Goal: Task Accomplishment & Management: Use online tool/utility

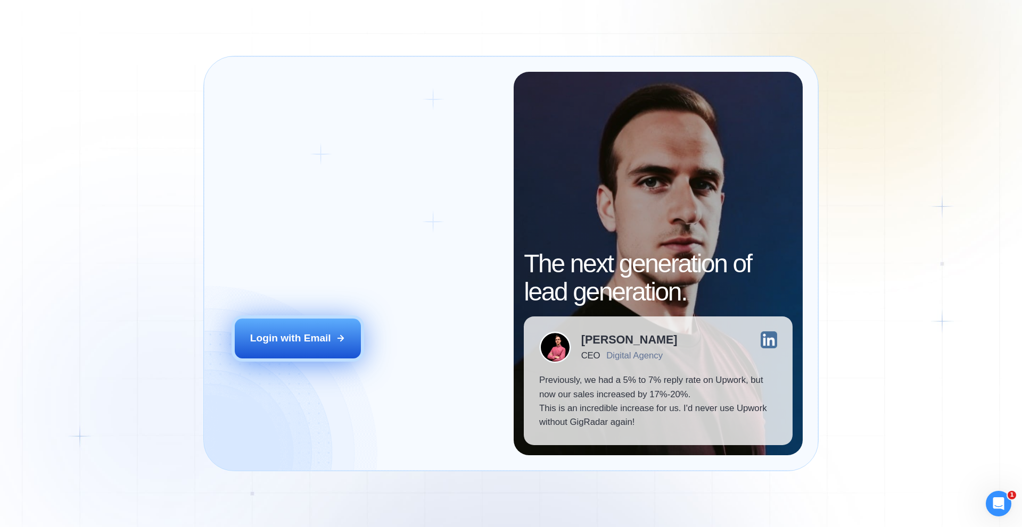
click at [312, 325] on button "Login with Email" at bounding box center [298, 338] width 127 height 39
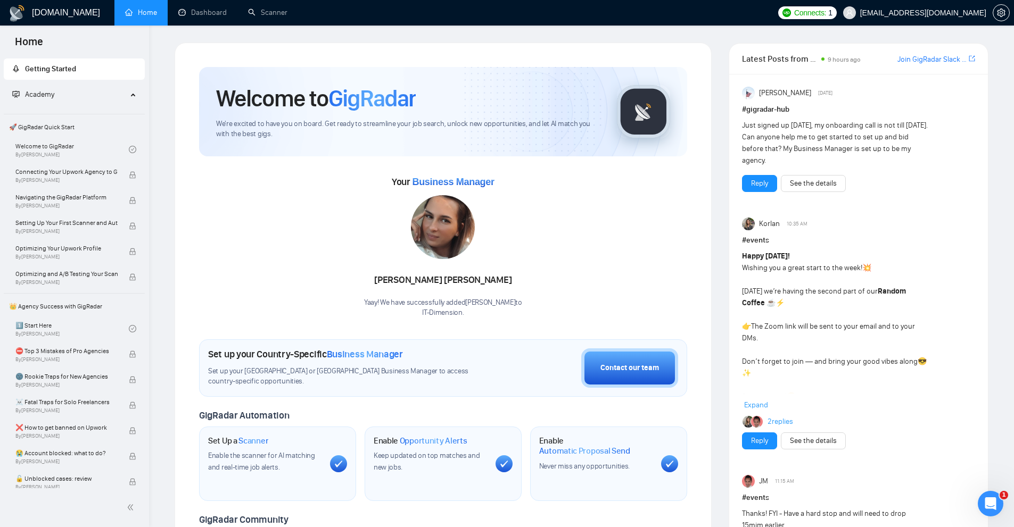
click at [552, 225] on div "Your Business Manager [PERSON_NAME] Yaay! We have successfully added [PERSON_NA…" at bounding box center [443, 245] width 488 height 145
click at [553, 213] on div "Your Business Manager [PERSON_NAME] Yaay! We have successfully added [PERSON_NA…" at bounding box center [443, 245] width 488 height 145
click at [1000, 14] on icon "setting" at bounding box center [1001, 13] width 8 height 9
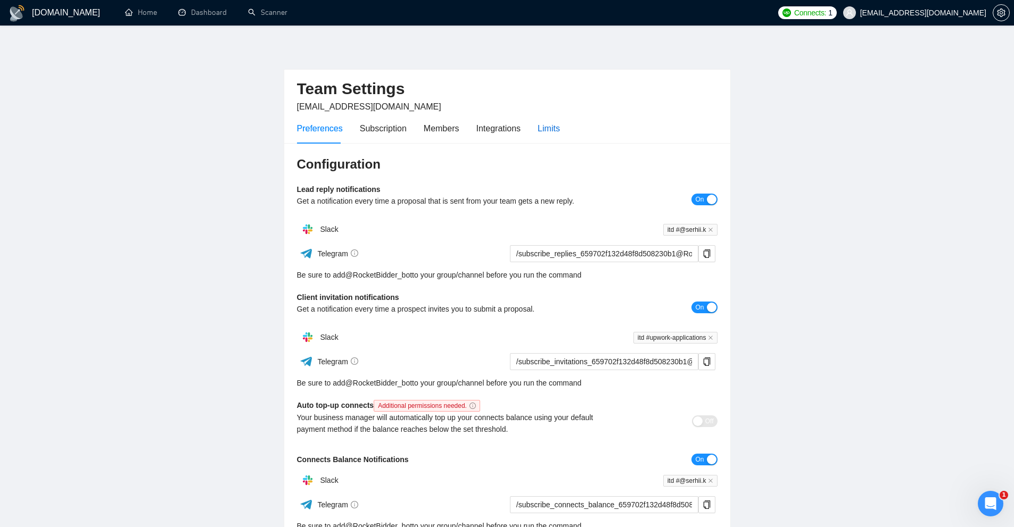
click at [538, 133] on div "Limits" at bounding box center [549, 128] width 22 height 13
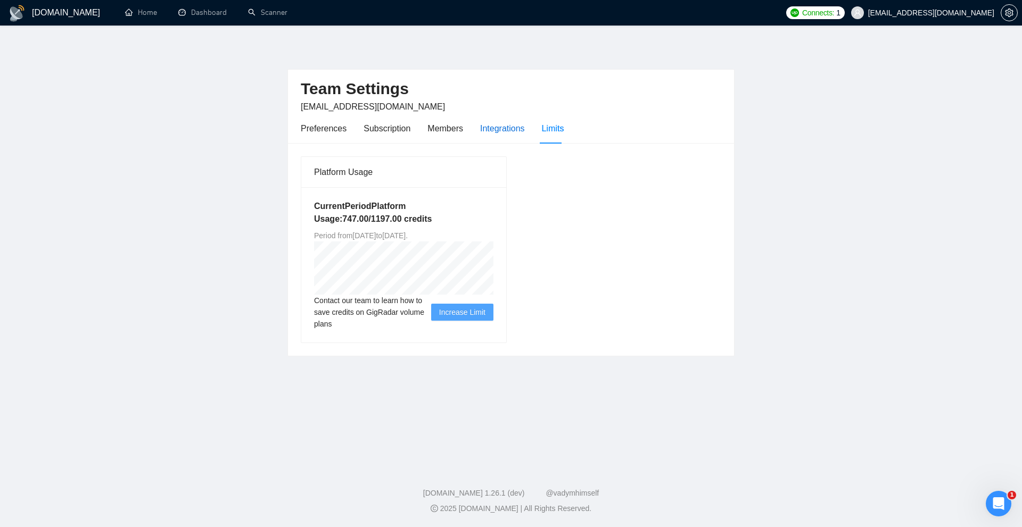
click at [492, 129] on div "Integrations" at bounding box center [502, 128] width 45 height 13
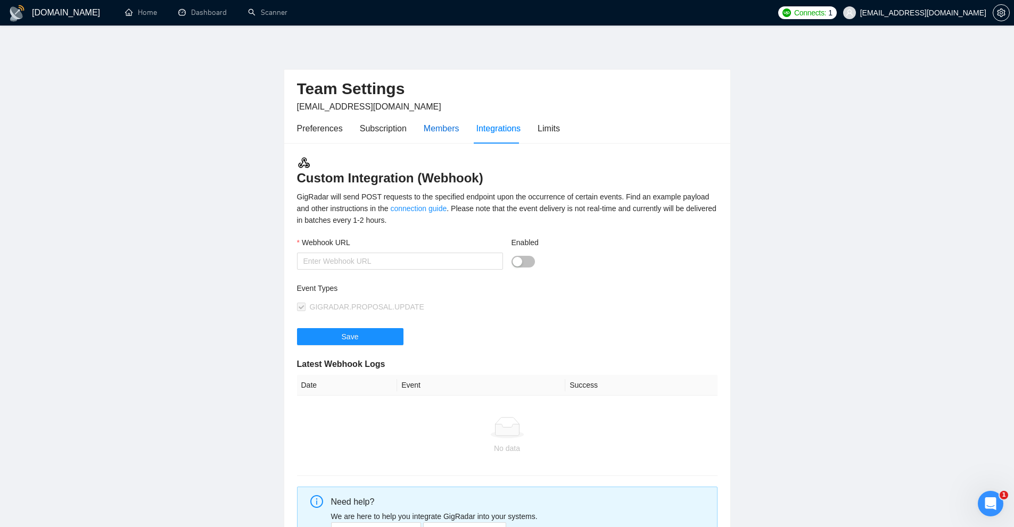
click at [437, 133] on div "Members" at bounding box center [442, 128] width 36 height 13
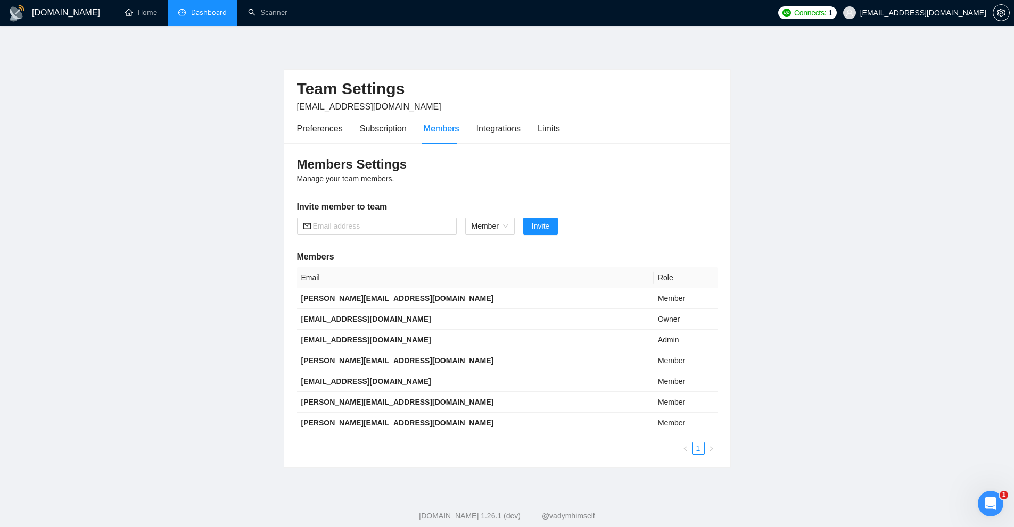
click at [221, 17] on link "Dashboard" at bounding box center [202, 12] width 48 height 9
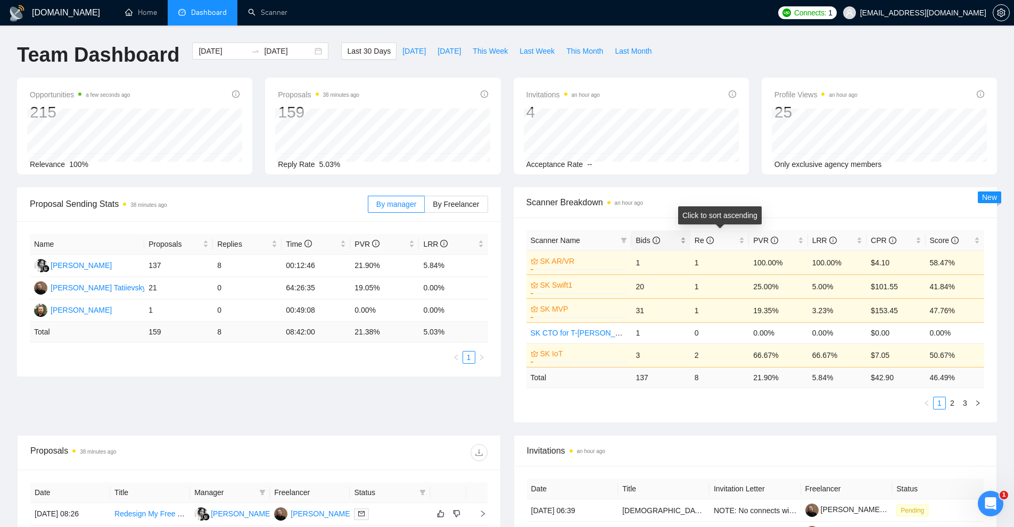
click at [681, 242] on div "Bids" at bounding box center [660, 241] width 50 height 12
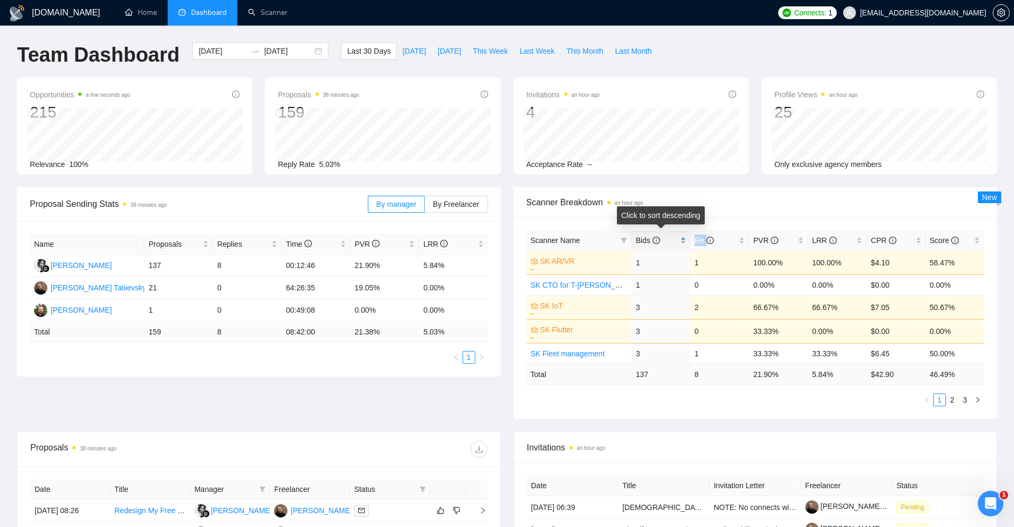
click at [681, 242] on div "Bids" at bounding box center [660, 241] width 50 height 12
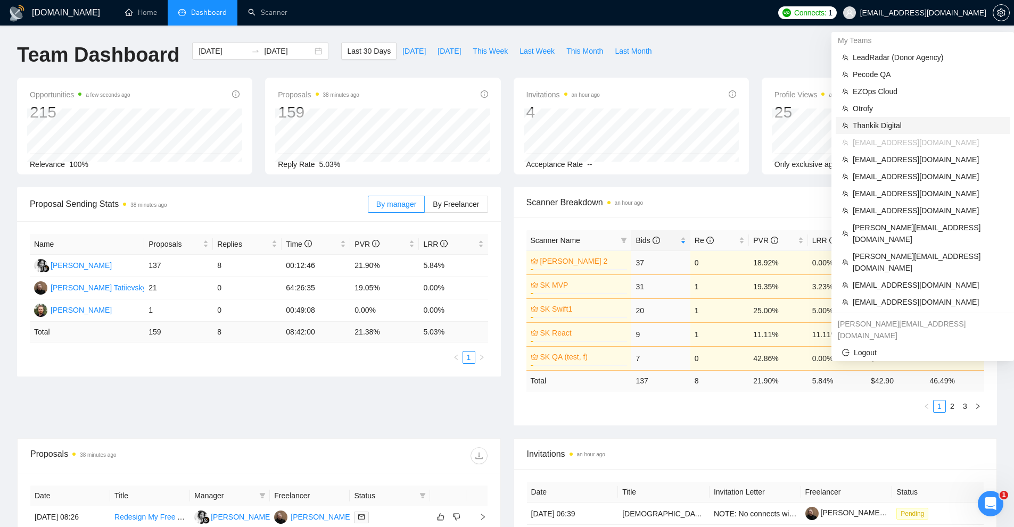
click at [884, 125] on span "Thankik Digital" at bounding box center [928, 126] width 151 height 12
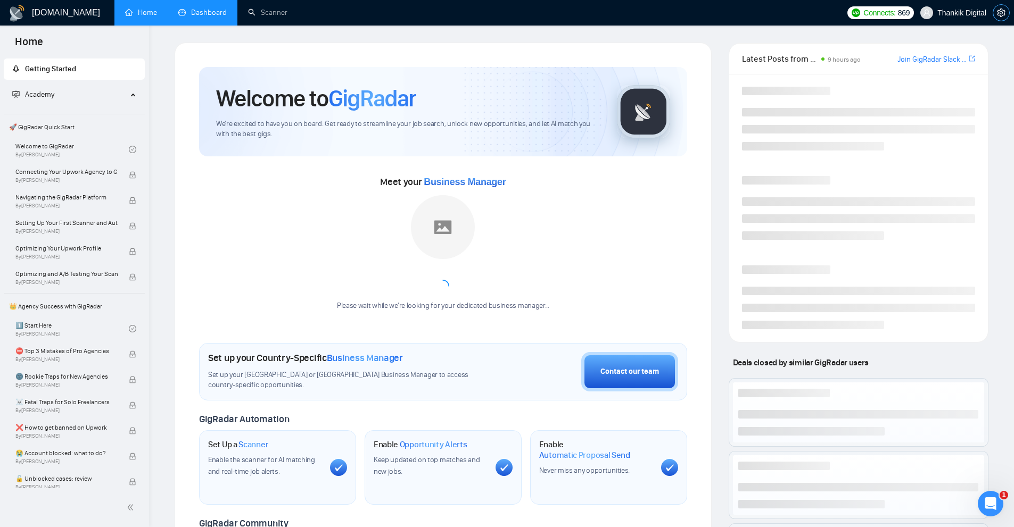
click at [997, 11] on icon "setting" at bounding box center [1001, 13] width 9 height 9
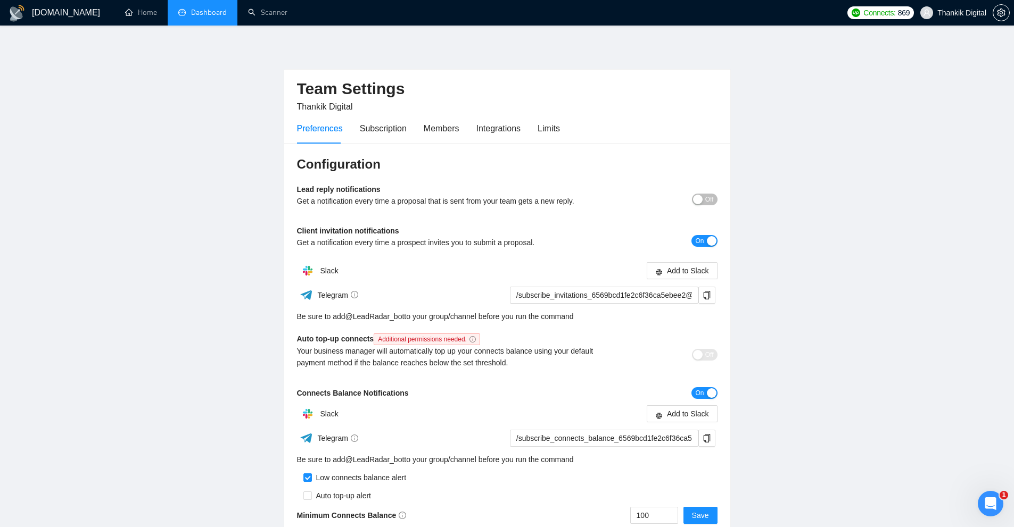
click at [419, 125] on div "Preferences Subscription Members Integrations Limits" at bounding box center [428, 128] width 263 height 30
click at [427, 125] on div "Members" at bounding box center [442, 128] width 36 height 13
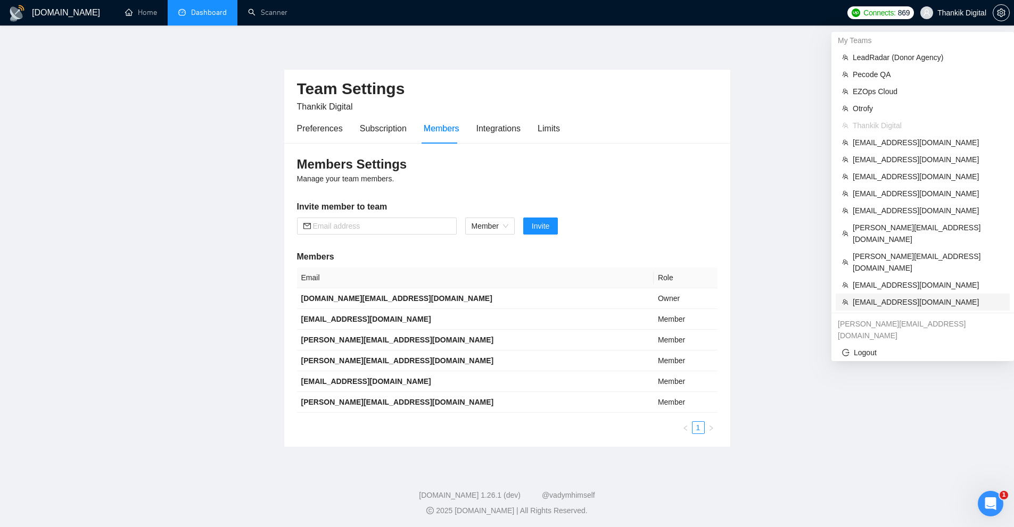
click at [881, 296] on span "accounts@pathfindermarketing.com.au" at bounding box center [928, 302] width 151 height 12
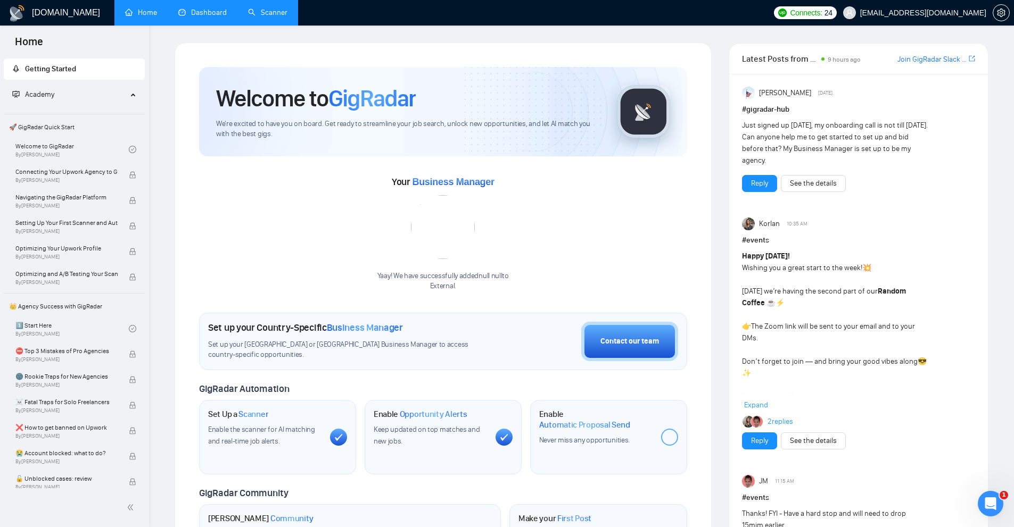
click at [258, 10] on link "Scanner" at bounding box center [267, 12] width 39 height 9
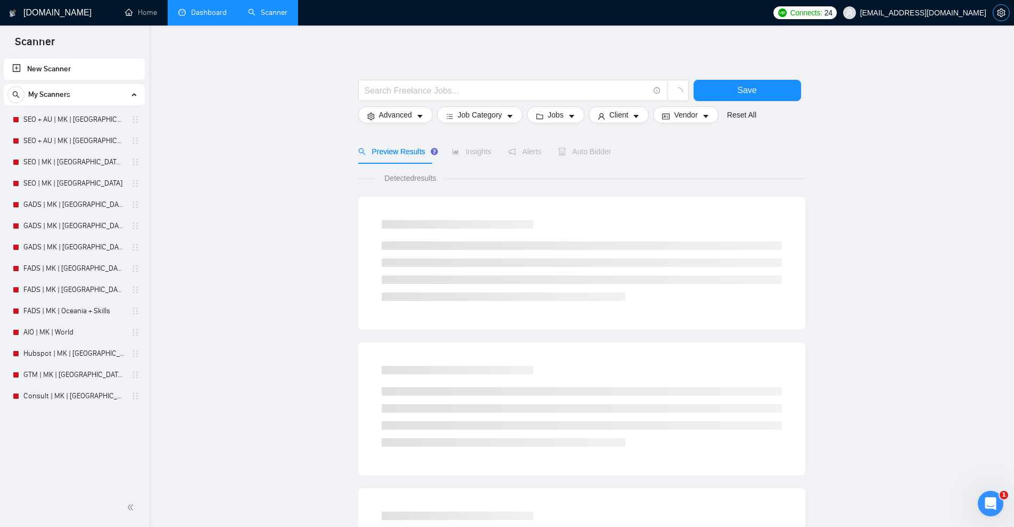
click at [998, 17] on button "button" at bounding box center [1001, 12] width 17 height 17
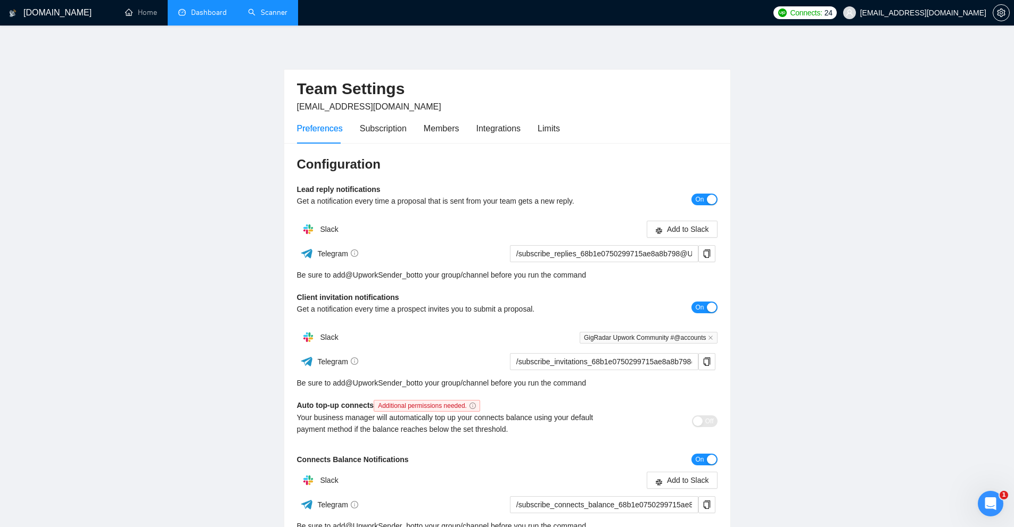
click at [457, 130] on div "Preferences Subscription Members Integrations Limits" at bounding box center [428, 128] width 263 height 30
click at [443, 130] on div "Members" at bounding box center [442, 128] width 36 height 13
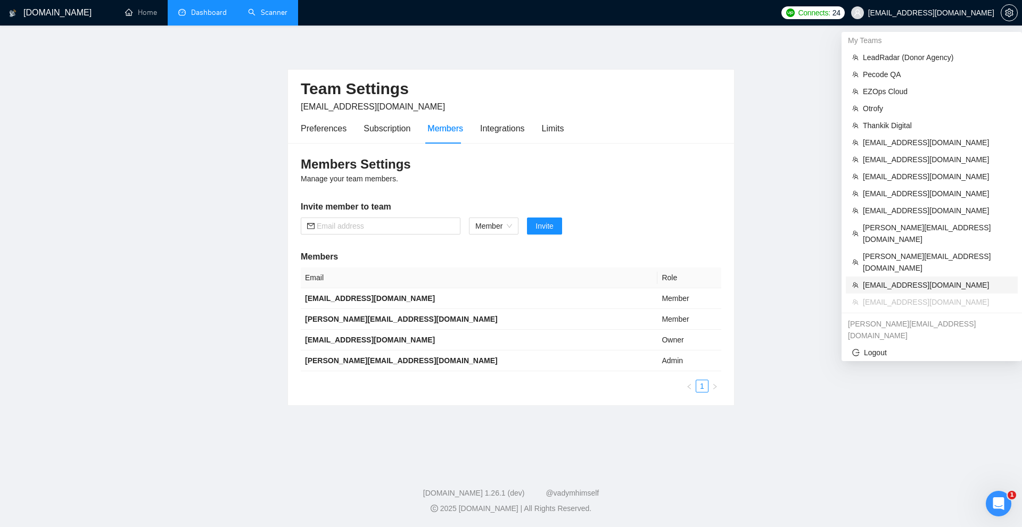
click at [877, 279] on span "scottanderson@cudavideos.com" at bounding box center [937, 285] width 148 height 12
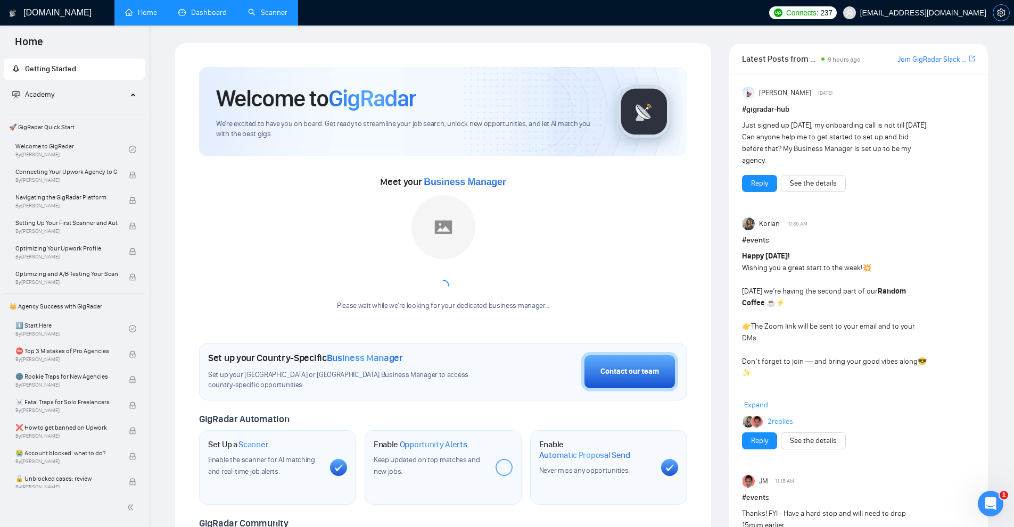
click at [998, 10] on icon "setting" at bounding box center [1001, 13] width 9 height 9
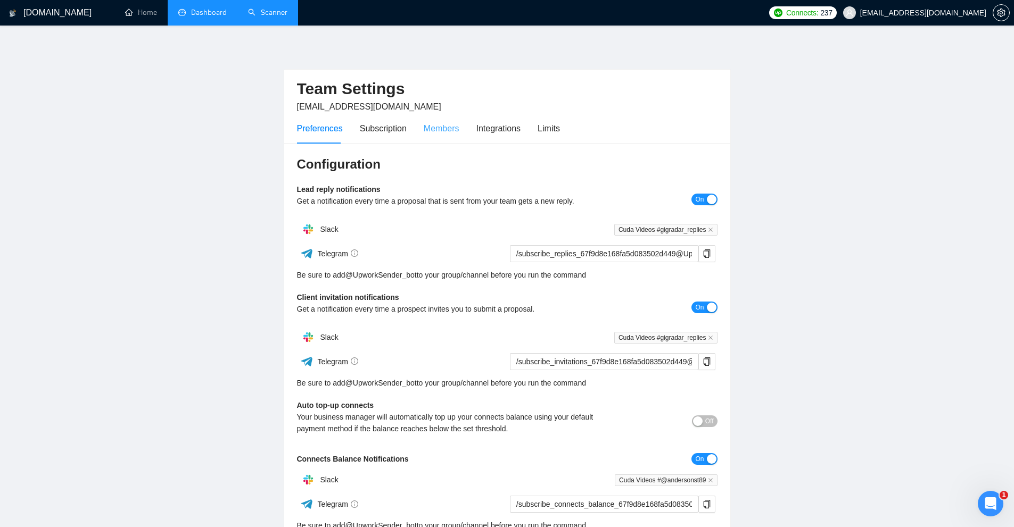
click at [445, 137] on div "Members" at bounding box center [442, 128] width 36 height 30
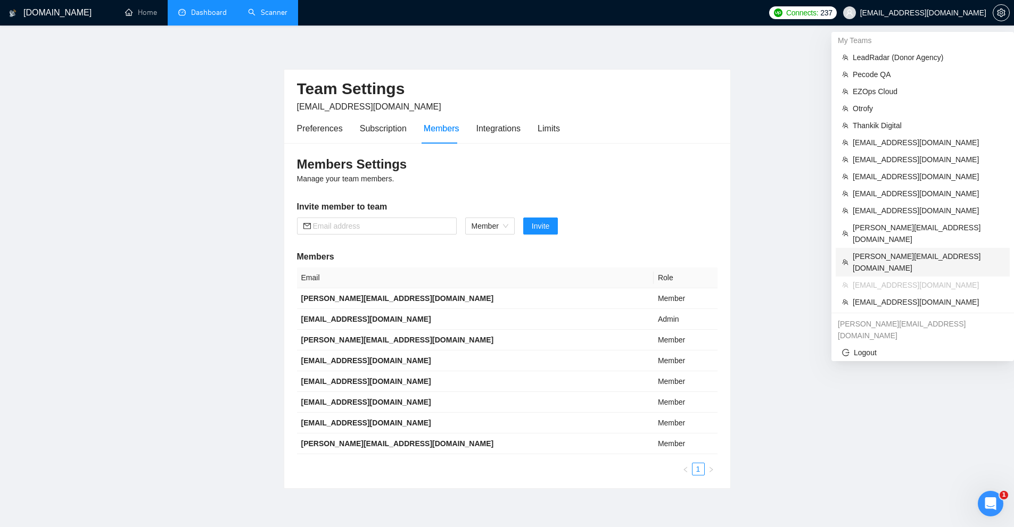
click at [873, 251] on span "aleksandr.b7733@gmail.com" at bounding box center [928, 262] width 151 height 23
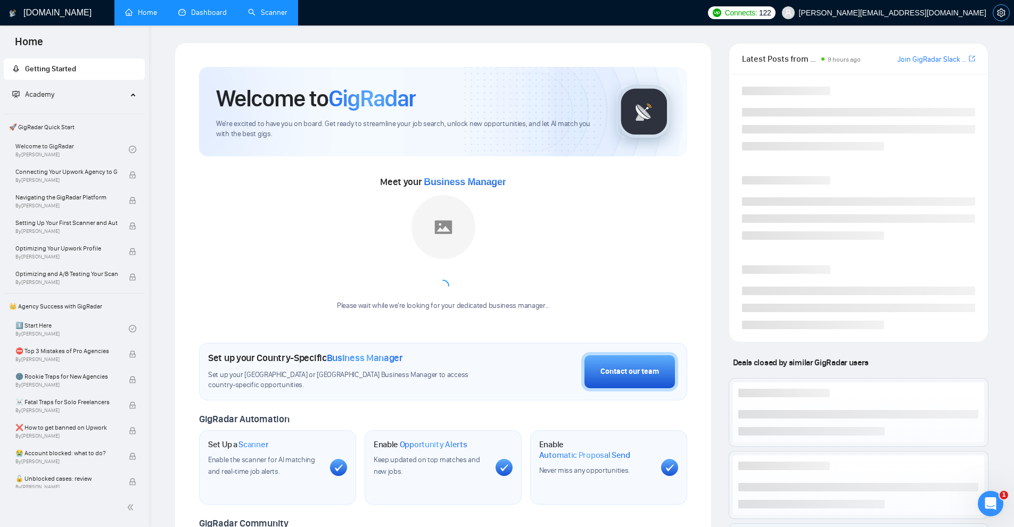
click at [1007, 15] on span "setting" at bounding box center [1001, 13] width 16 height 9
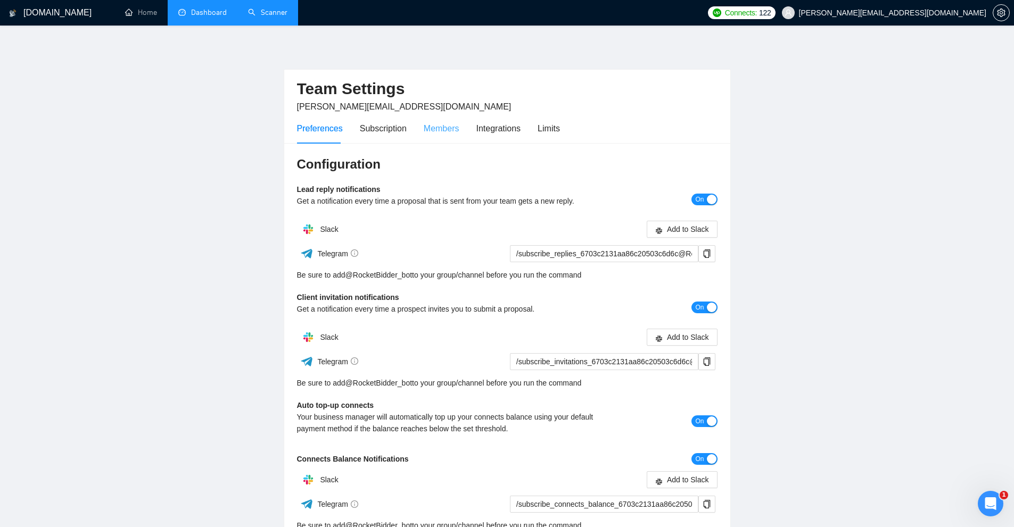
click at [443, 139] on div "Members" at bounding box center [442, 128] width 36 height 30
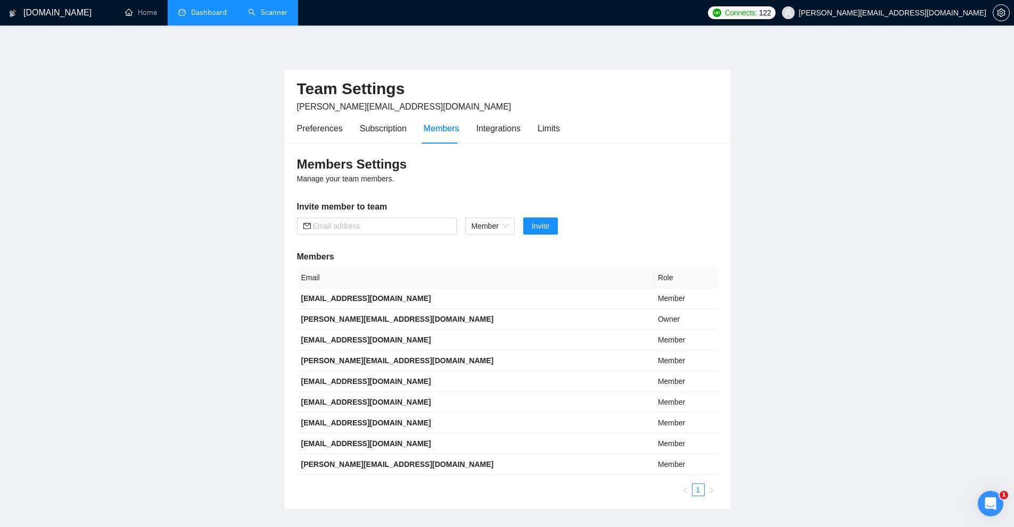
click at [210, 13] on link "Dashboard" at bounding box center [202, 12] width 48 height 9
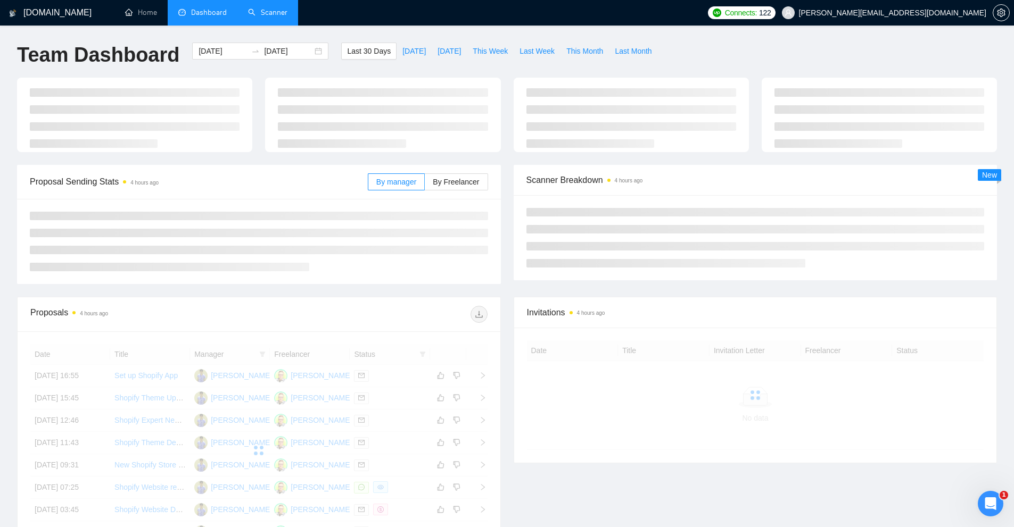
click at [266, 8] on link "Scanner" at bounding box center [267, 12] width 39 height 9
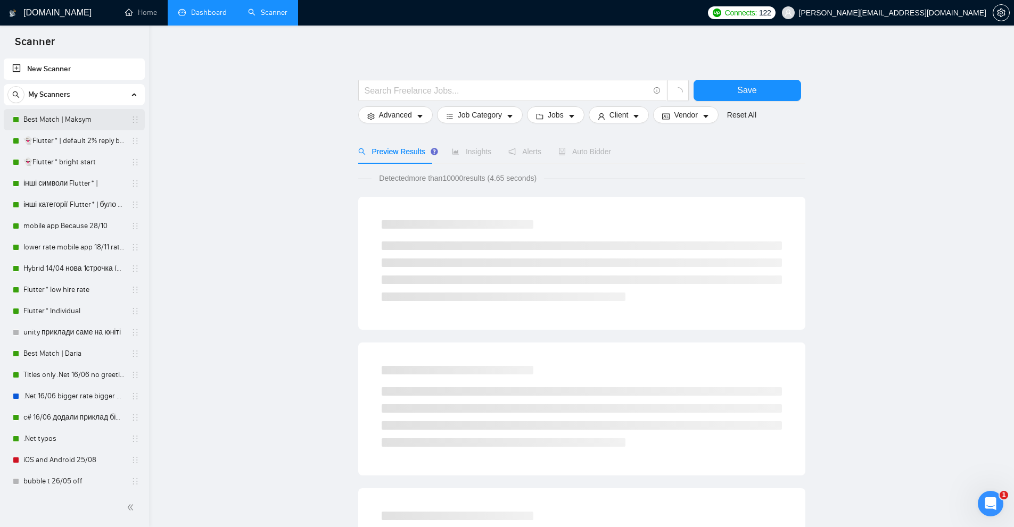
click at [72, 119] on link "Best Match | Maksym" at bounding box center [73, 119] width 101 height 21
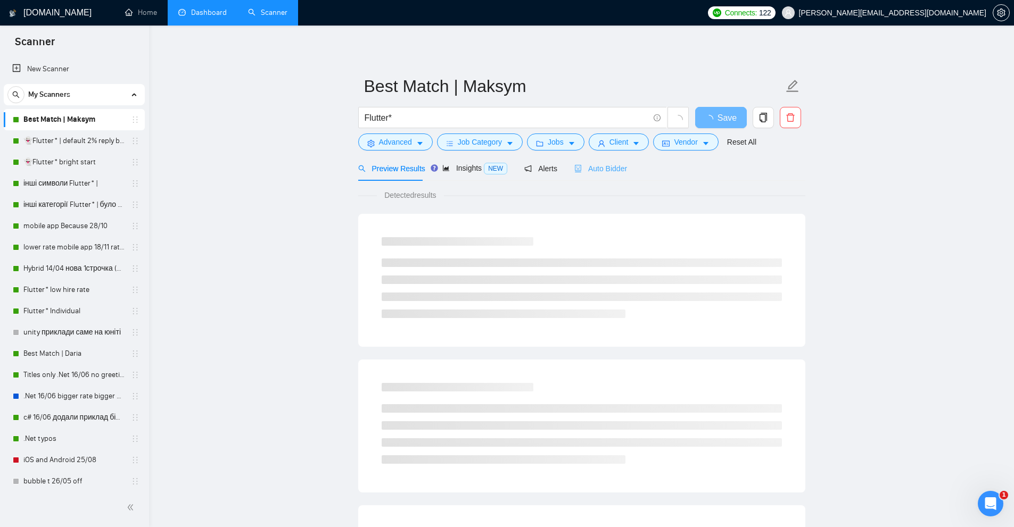
click at [584, 177] on div "Auto Bidder" at bounding box center [600, 168] width 53 height 25
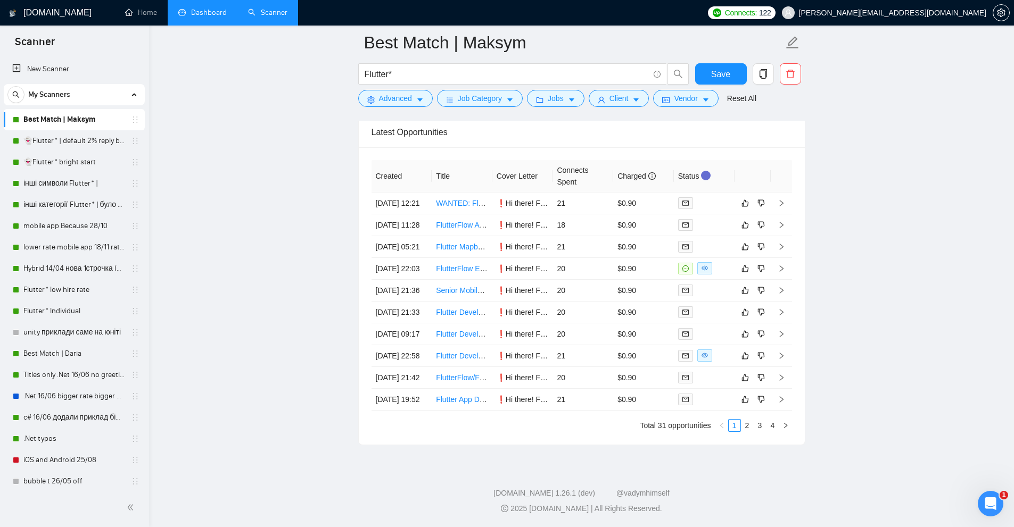
scroll to position [2757, 0]
click at [573, 258] on td "20" at bounding box center [582, 269] width 61 height 22
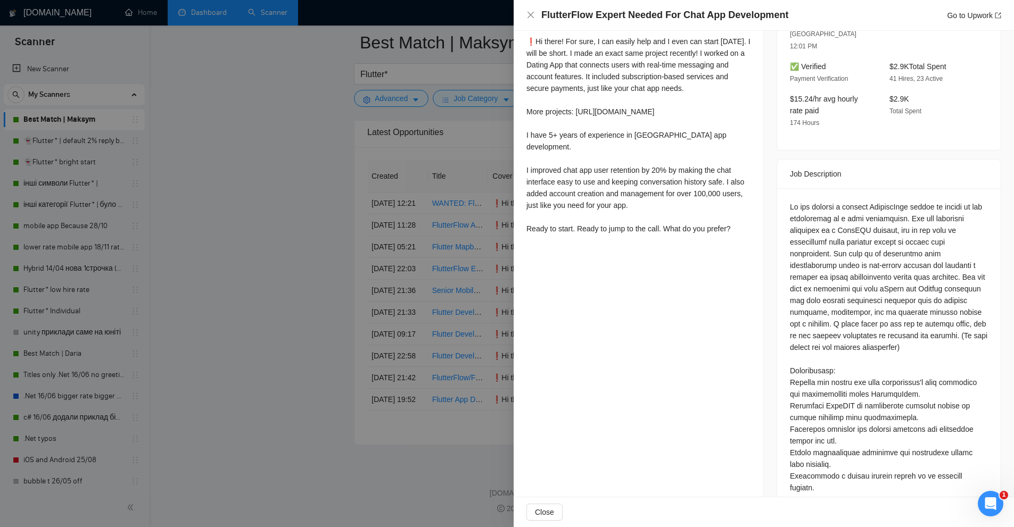
scroll to position [156, 0]
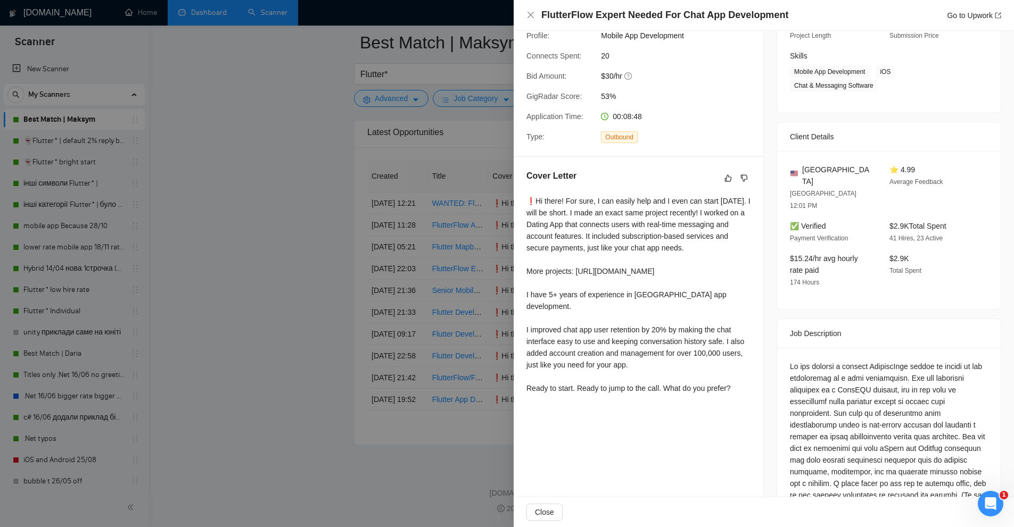
click at [433, 227] on div at bounding box center [507, 263] width 1014 height 527
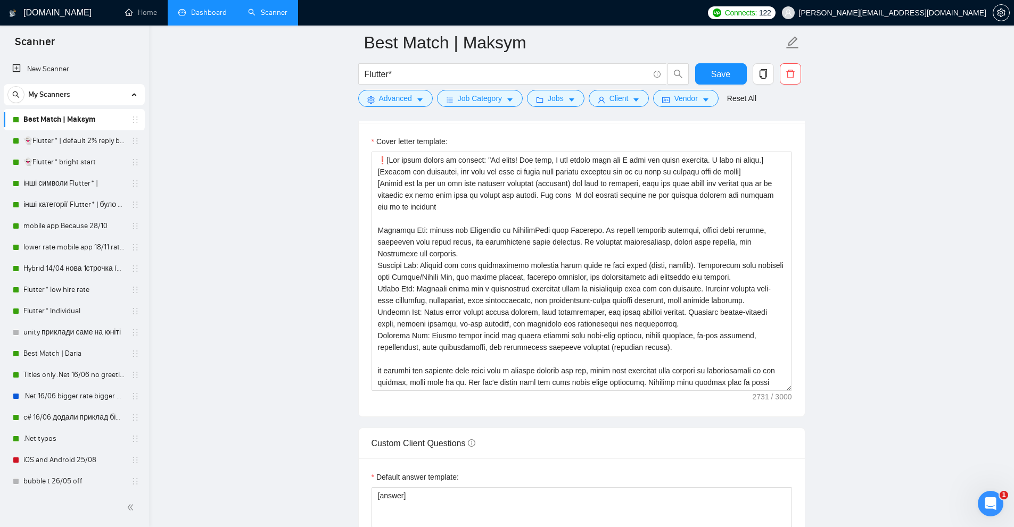
scroll to position [1224, 0]
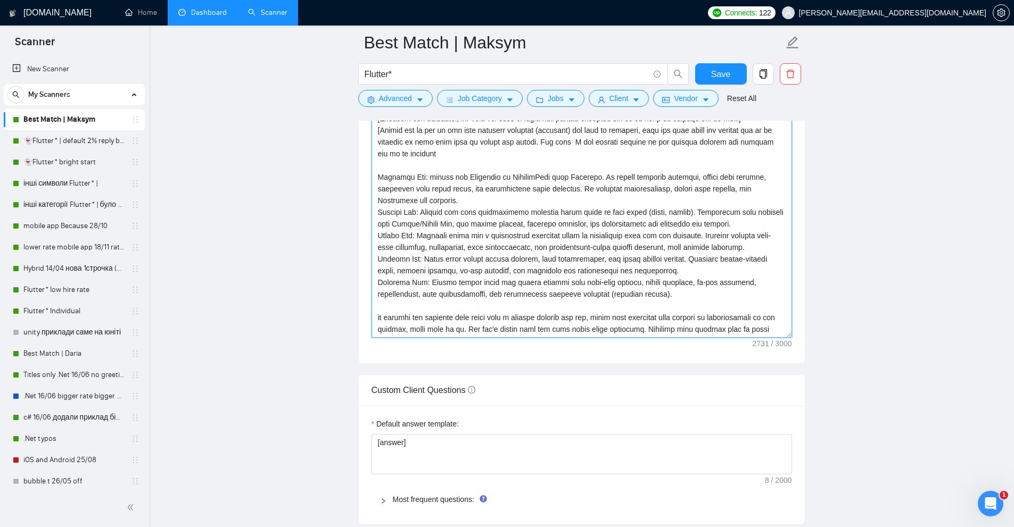
click at [526, 230] on textarea "Cover letter template:" at bounding box center [581, 217] width 420 height 239
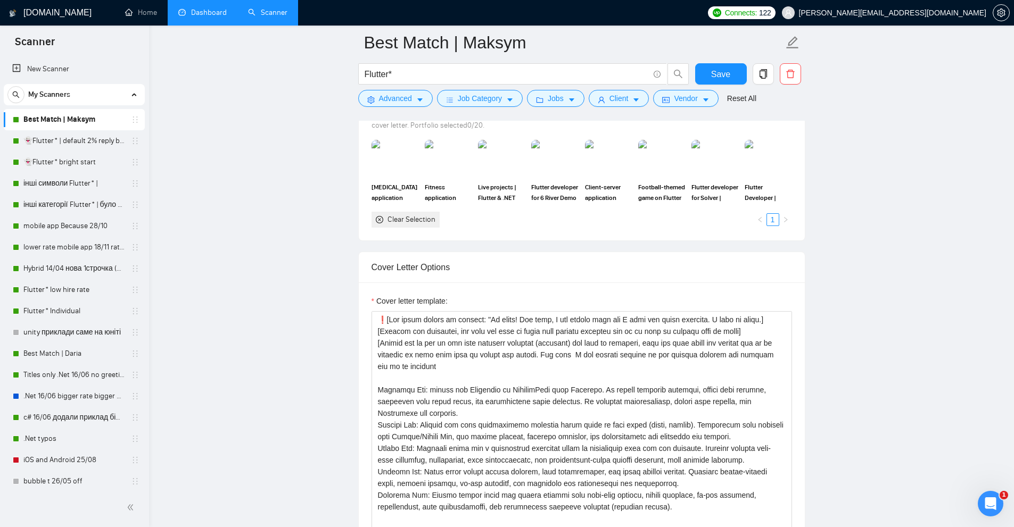
scroll to position [1331, 0]
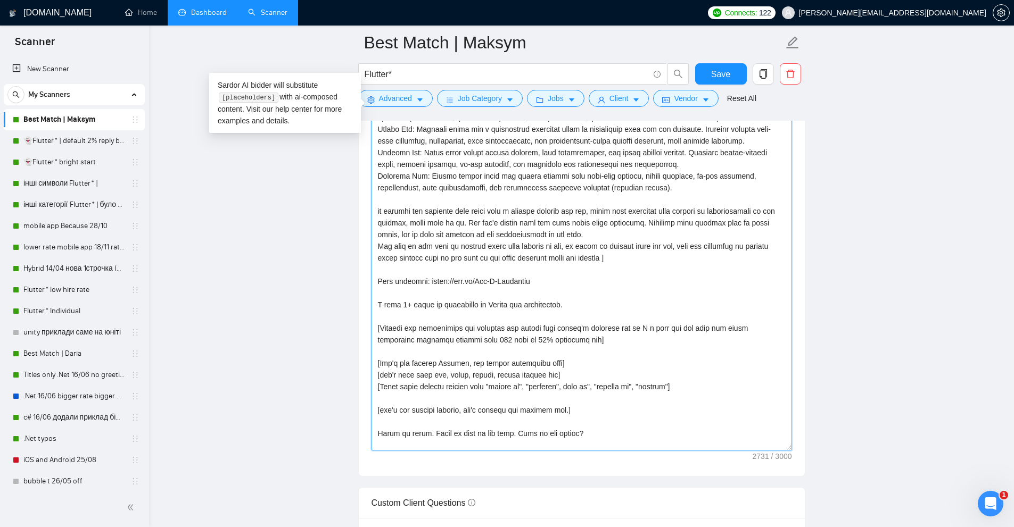
drag, startPoint x: 789, startPoint y: 224, endPoint x: 819, endPoint y: 439, distance: 217.5
click at [819, 439] on main "Best Match | Maksym Flutter* Save Advanced Job Category Jobs Client Vendor Rese…" at bounding box center [581, 349] width 831 height 3274
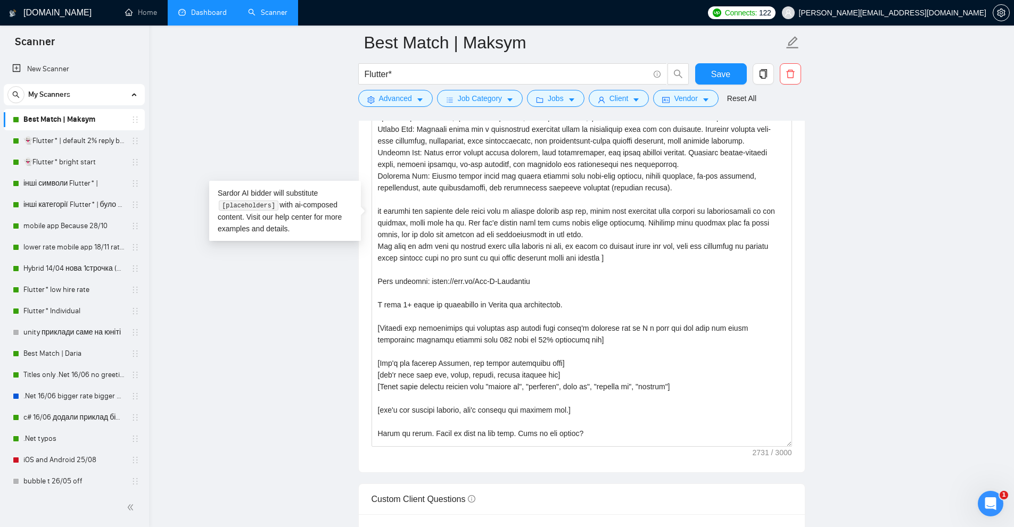
click at [891, 364] on main "Best Match | Maksym Flutter* Save Advanced Job Category Jobs Client Vendor Rese…" at bounding box center [581, 347] width 831 height 3270
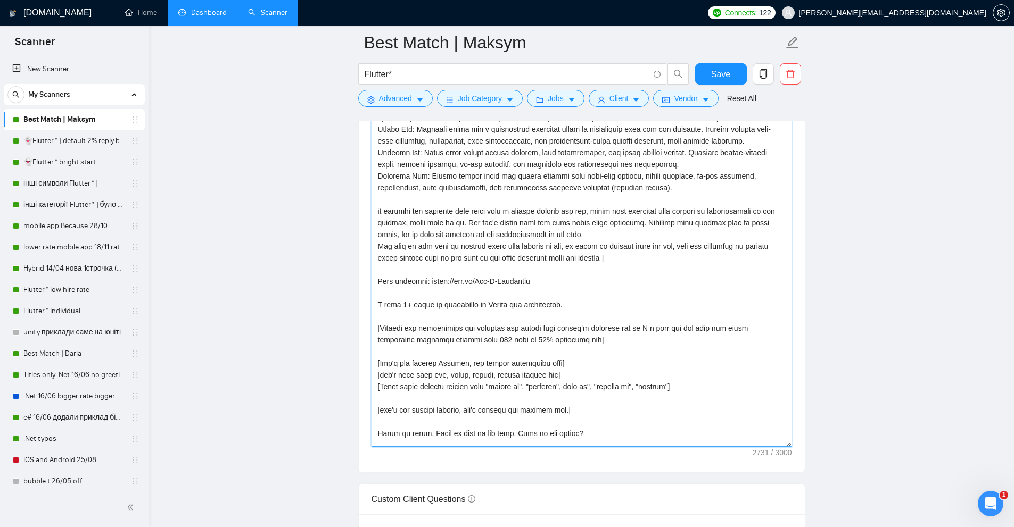
click at [605, 320] on textarea "Cover letter template:" at bounding box center [581, 219] width 420 height 455
click at [627, 290] on textarea "Cover letter template:" at bounding box center [581, 219] width 420 height 455
click at [662, 277] on textarea "Cover letter template:" at bounding box center [581, 219] width 420 height 455
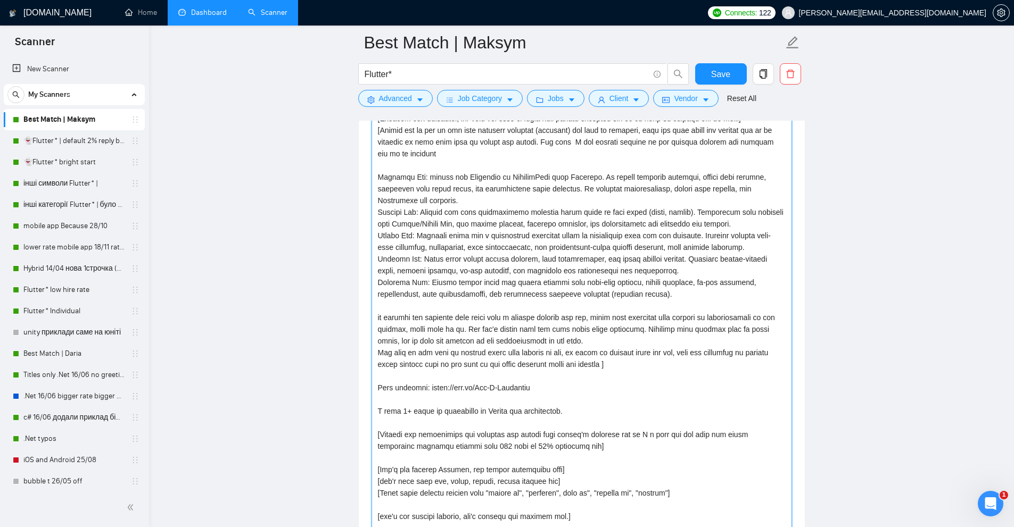
scroll to position [1118, 0]
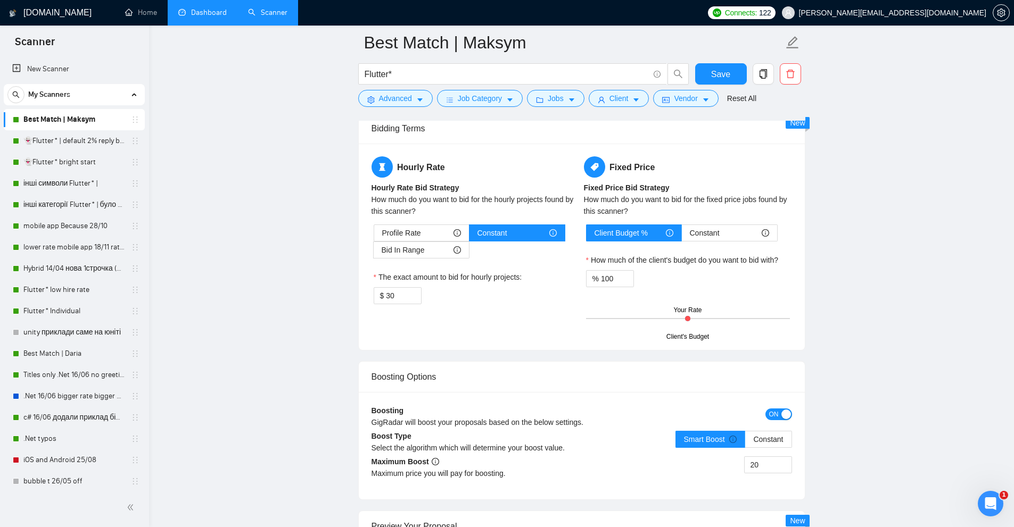
scroll to position [1650, 0]
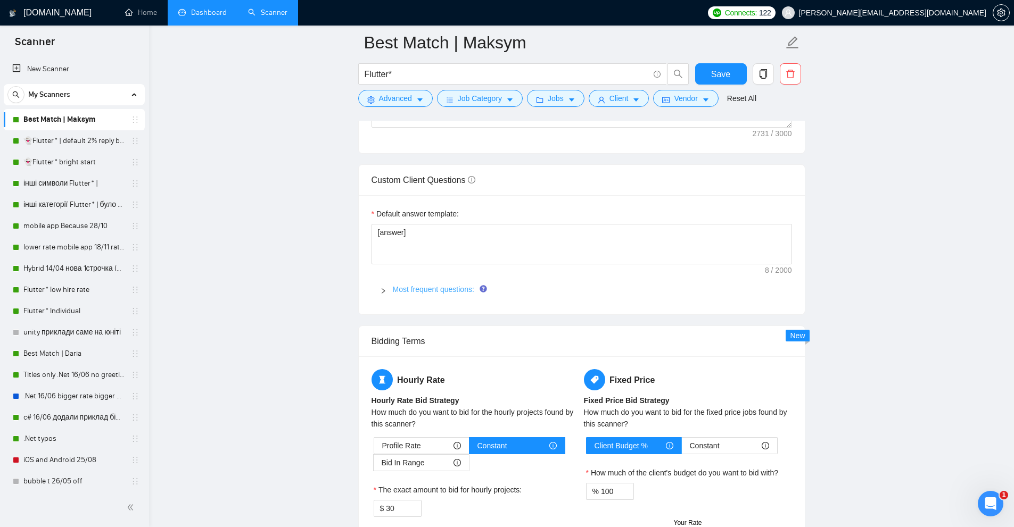
click at [426, 291] on link "Most frequent questions:" at bounding box center [433, 289] width 81 height 9
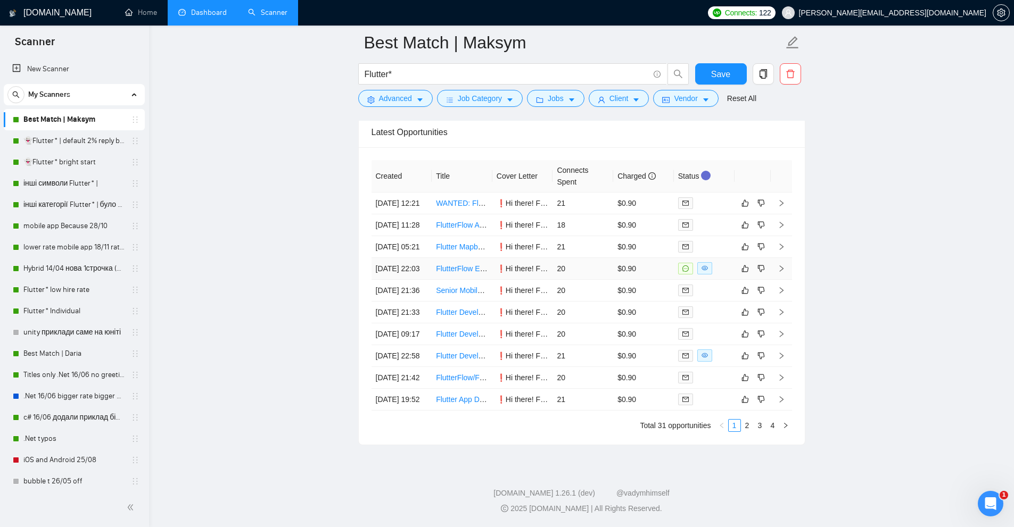
scroll to position [3978, 0]
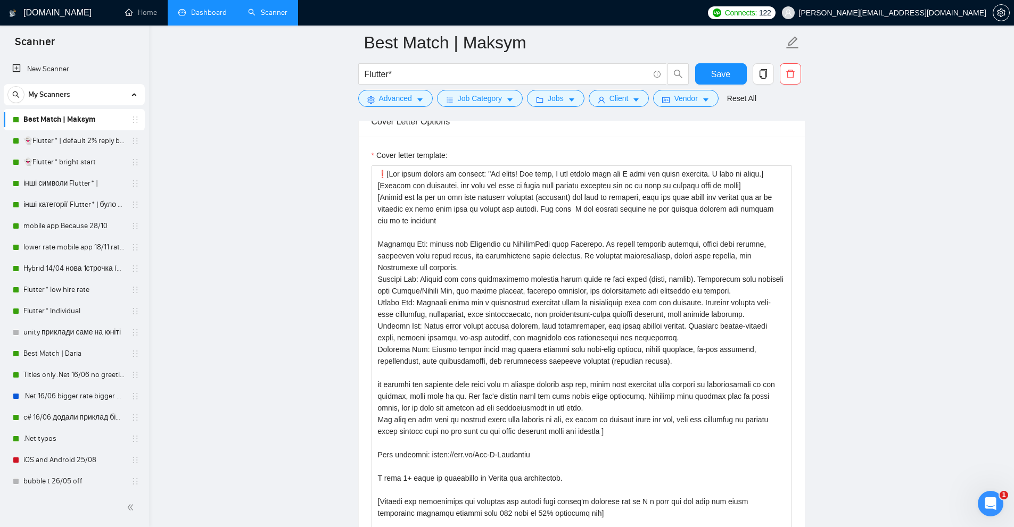
click at [204, 11] on link "Dashboard" at bounding box center [202, 12] width 48 height 9
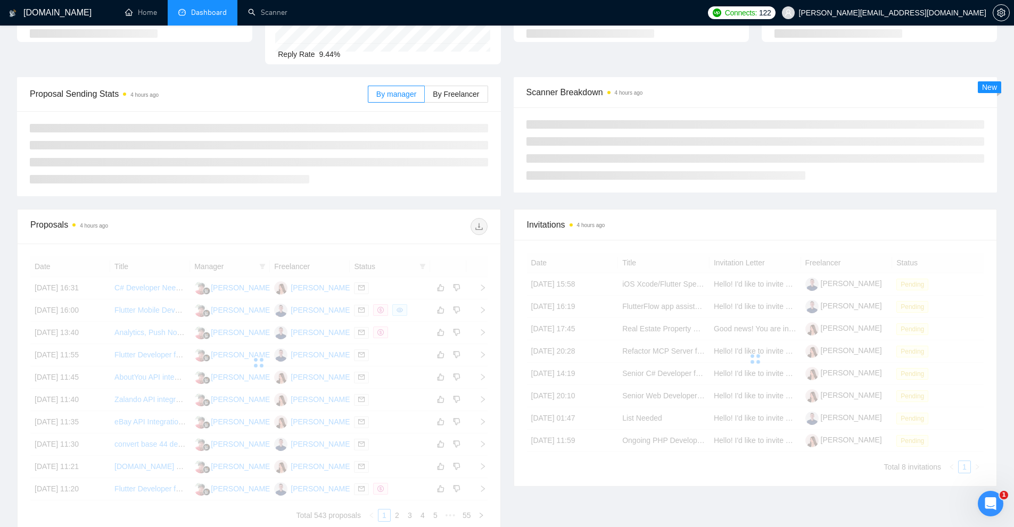
scroll to position [4, 0]
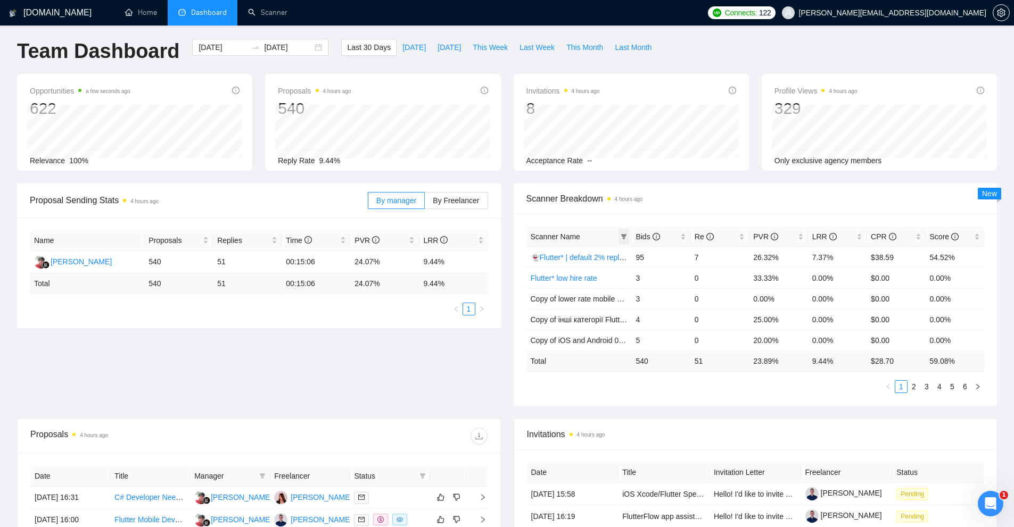
click at [626, 238] on icon "filter" at bounding box center [624, 237] width 6 height 6
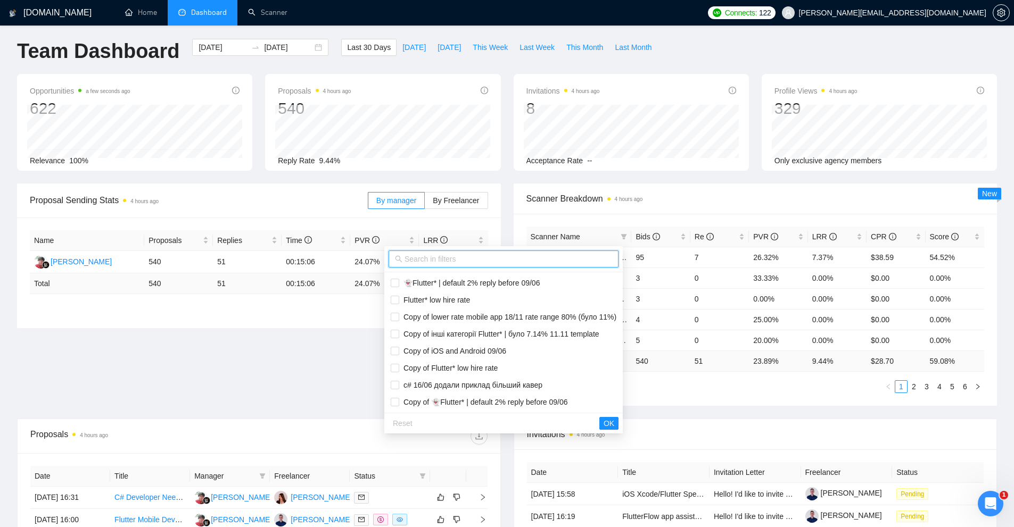
click at [540, 262] on input "text" at bounding box center [508, 259] width 208 height 12
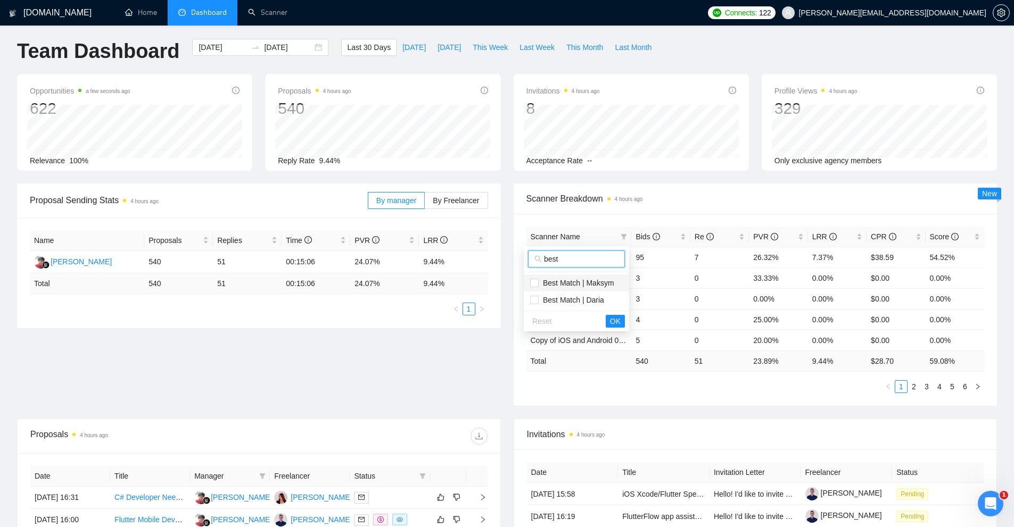
type input "best"
click at [566, 283] on span "Best Match | Maksym" at bounding box center [577, 283] width 76 height 9
checkbox input "true"
click at [564, 303] on span "Best Match | Daria" at bounding box center [571, 300] width 65 height 9
checkbox input "true"
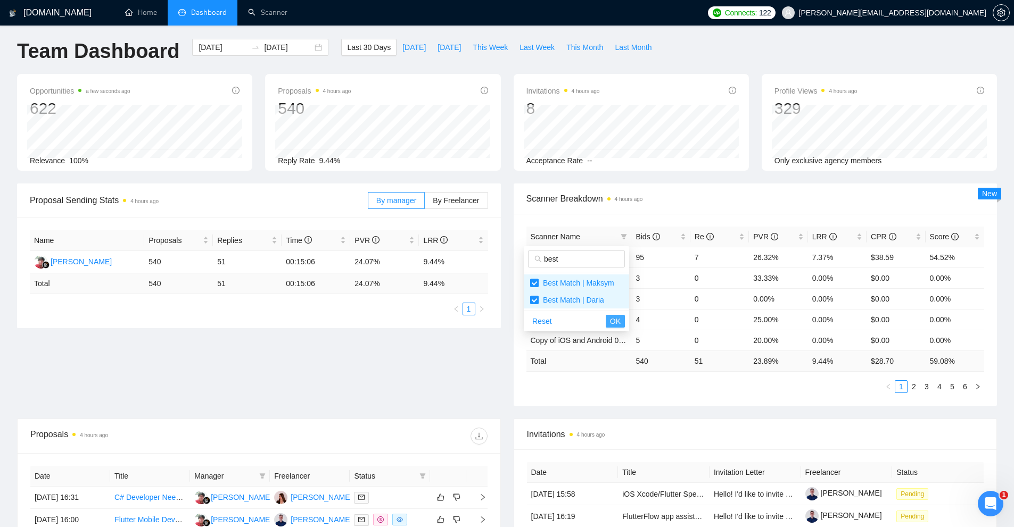
click at [615, 320] on span "OK" at bounding box center [615, 322] width 11 height 12
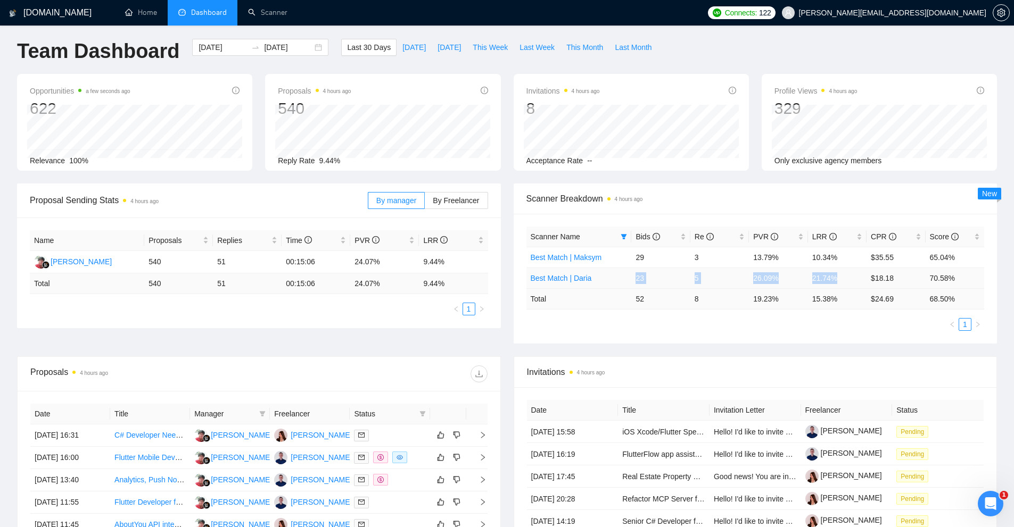
drag, startPoint x: 836, startPoint y: 275, endPoint x: 635, endPoint y: 279, distance: 201.2
click at [635, 279] on tr "Best Match | Daria 23 5 26.09% 21.74% $18.18 70.58%" at bounding box center [755, 278] width 458 height 21
click at [723, 330] on ul "1" at bounding box center [755, 324] width 458 height 13
click at [568, 281] on link "Best Match | Daria" at bounding box center [561, 278] width 61 height 9
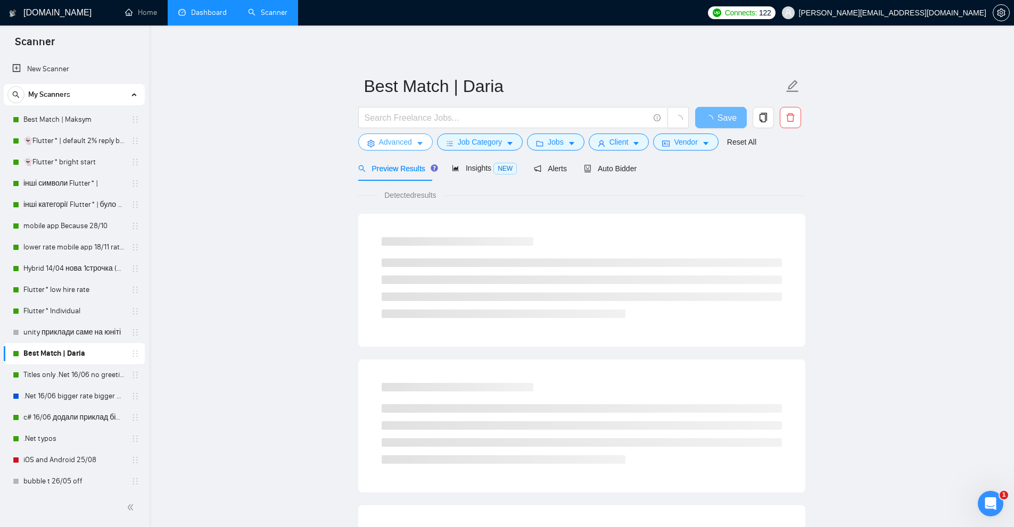
click at [390, 142] on span "Advanced" at bounding box center [395, 142] width 33 height 12
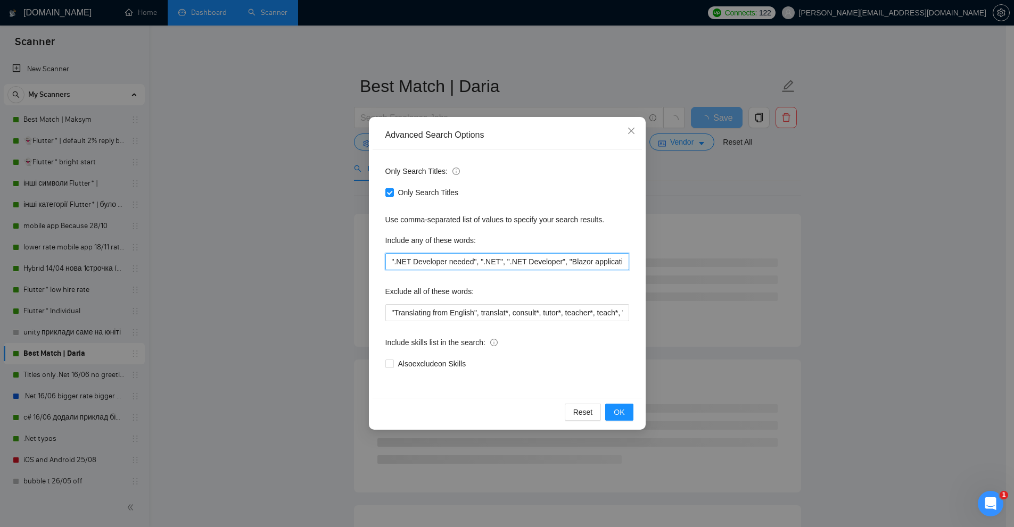
click at [485, 263] on input "".NET Developer needed", ".NET", ".NET Developer", "Blazor application", ".Net …" at bounding box center [507, 261] width 244 height 17
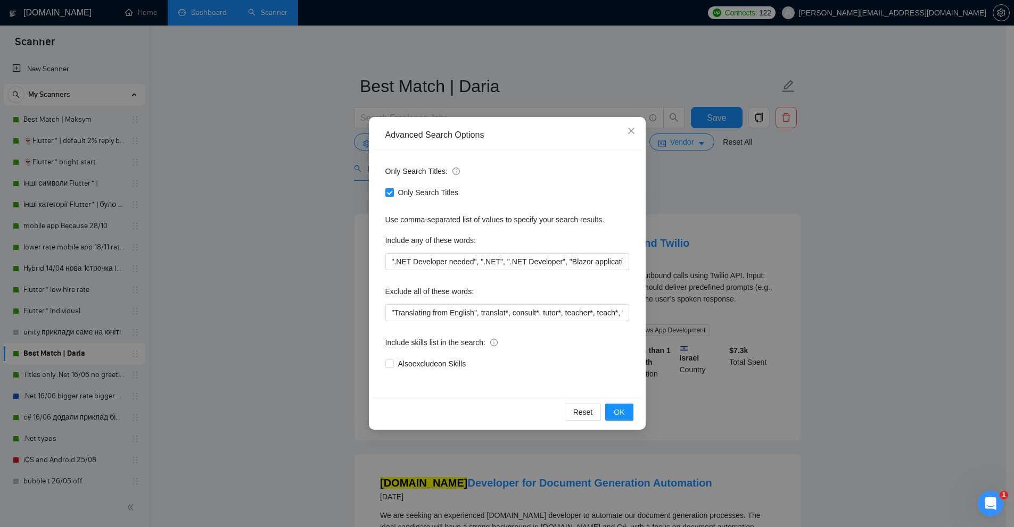
click at [274, 94] on div "Advanced Search Options Only Search Titles: Only Search Titles Use comma-separa…" at bounding box center [507, 263] width 1014 height 527
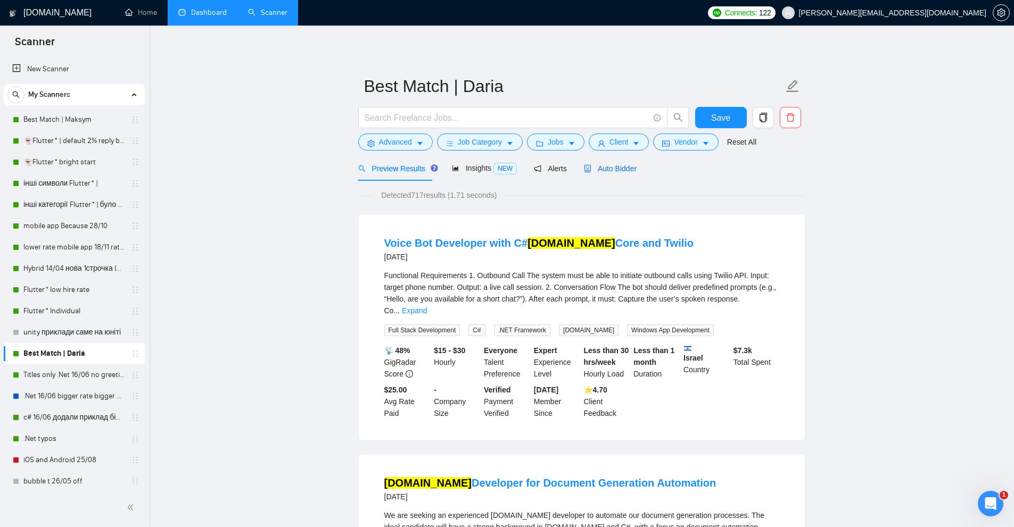
click at [605, 168] on span "Auto Bidder" at bounding box center [610, 168] width 53 height 9
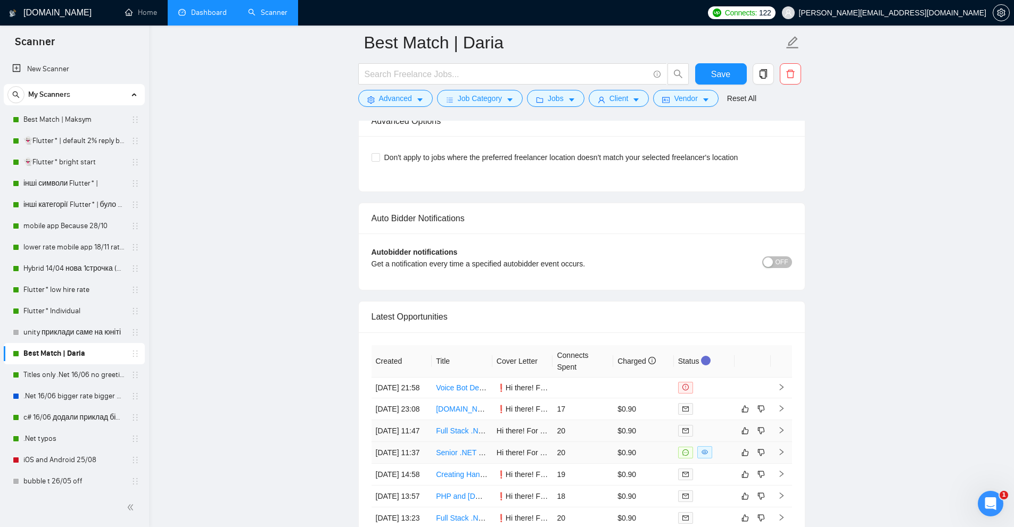
scroll to position [2604, 0]
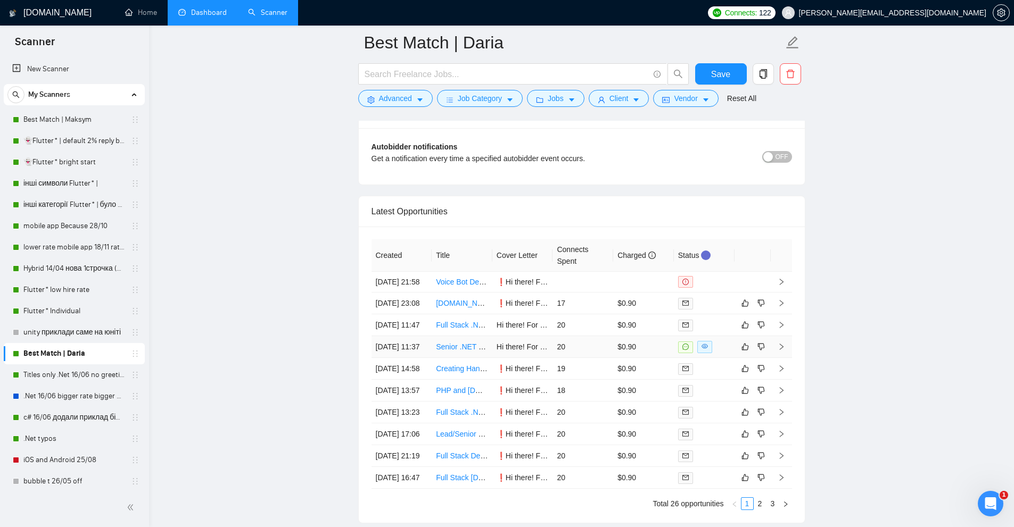
click at [575, 358] on td "20" at bounding box center [582, 347] width 61 height 22
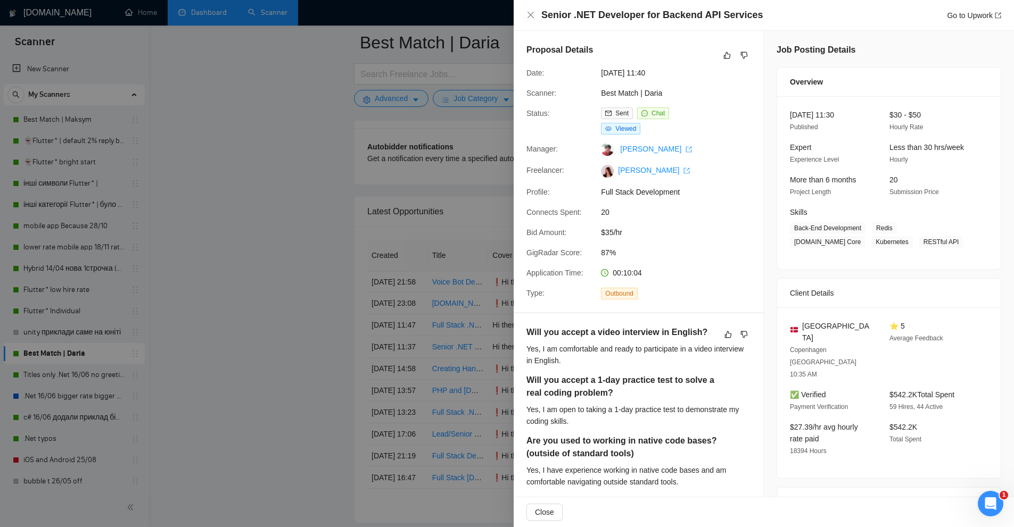
click at [371, 165] on div at bounding box center [507, 263] width 1014 height 527
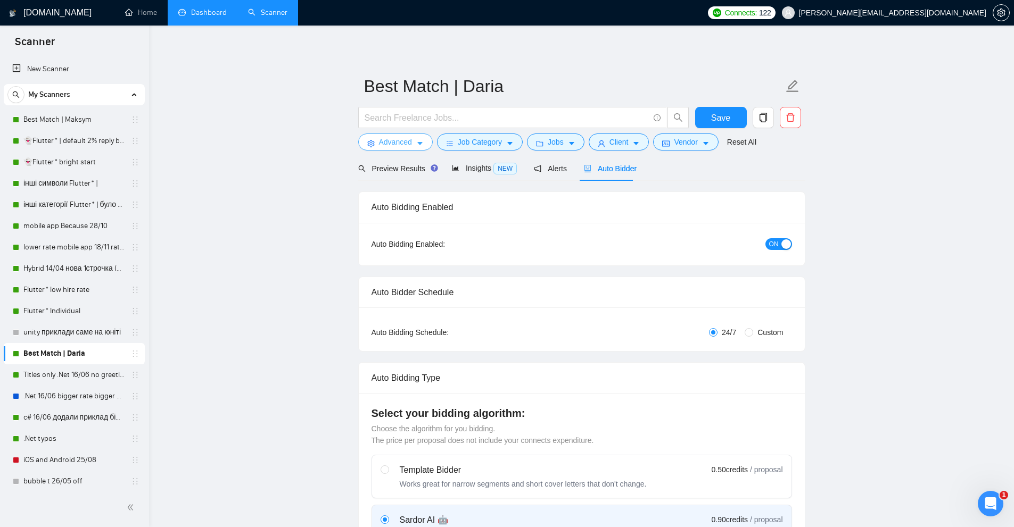
click at [393, 143] on span "Advanced" at bounding box center [395, 142] width 33 height 12
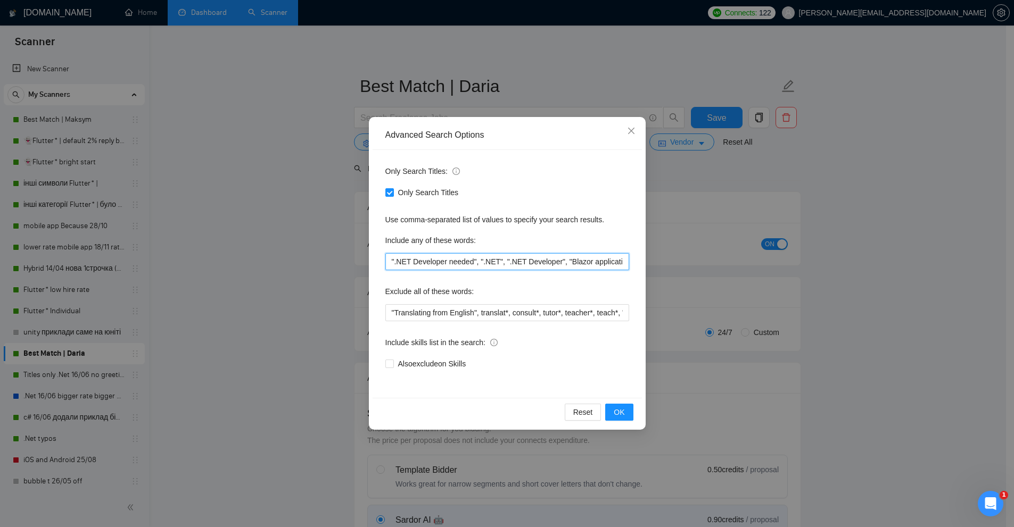
click at [475, 256] on input "".NET Developer needed", ".NET", ".NET Developer", "Blazor application", ".Net …" at bounding box center [507, 261] width 244 height 17
click at [449, 263] on input "".NET Developer needed", ".NET", ".NET Developer", "Blazor application", ".Net …" at bounding box center [507, 261] width 244 height 17
click at [274, 93] on div "Advanced Search Options Only Search Titles: Only Search Titles Use comma-separa…" at bounding box center [507, 263] width 1014 height 527
